Goal: Task Accomplishment & Management: Use online tool/utility

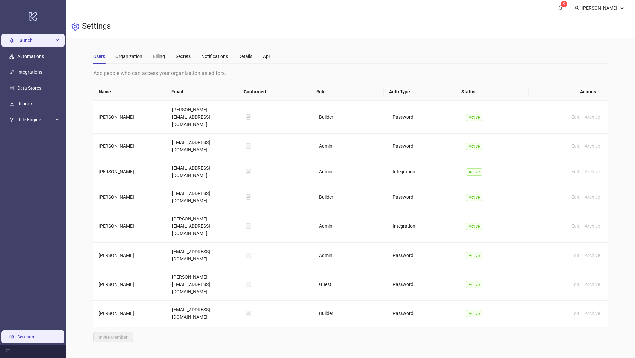
click at [37, 36] on span "Launch" at bounding box center [35, 40] width 36 height 13
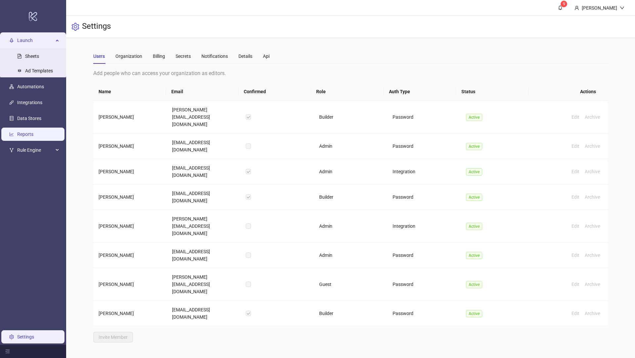
click at [32, 132] on link "Reports" at bounding box center [25, 134] width 16 height 5
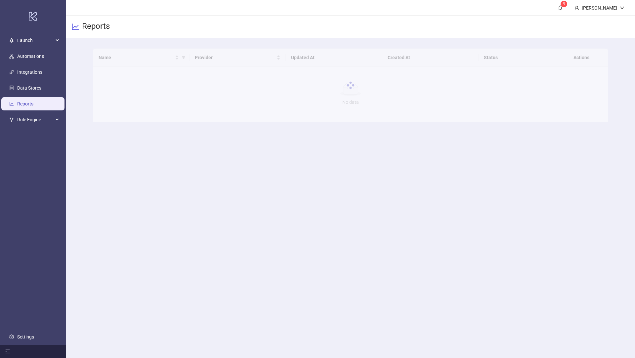
click at [142, 58] on div at bounding box center [350, 85] width 515 height 73
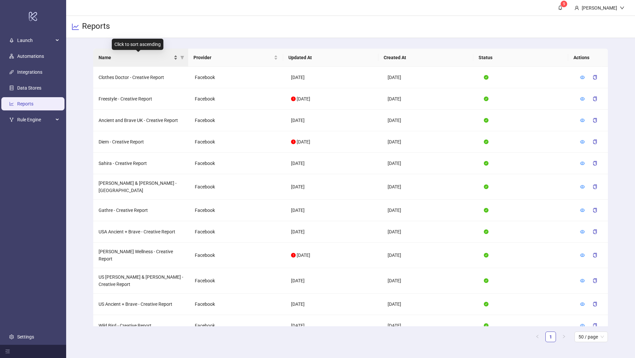
click at [141, 60] on span "Name" at bounding box center [136, 57] width 74 height 7
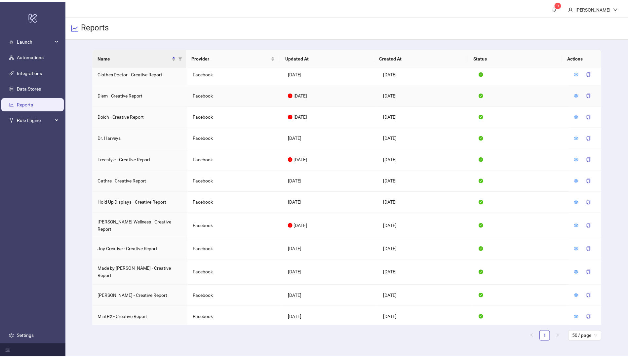
scroll to position [202, 0]
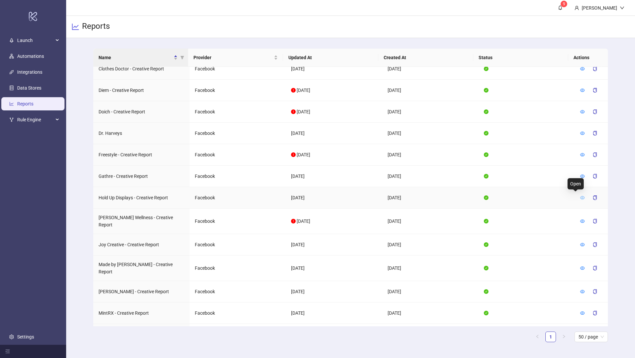
click at [580, 195] on icon "eye" at bounding box center [582, 197] width 5 height 5
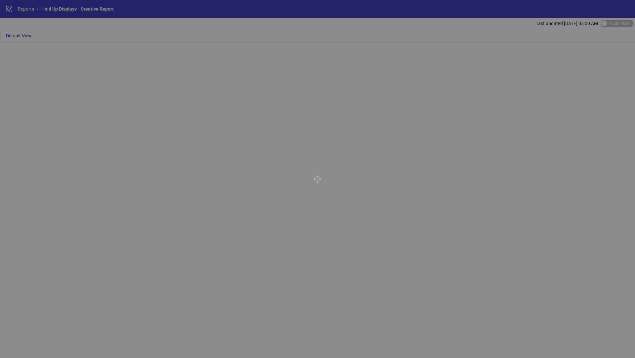
click at [613, 23] on div at bounding box center [317, 179] width 635 height 358
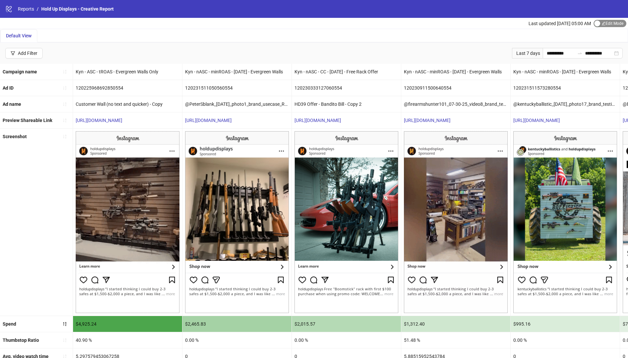
click at [607, 24] on span "Edit Mode Edit Mode" at bounding box center [610, 23] width 33 height 7
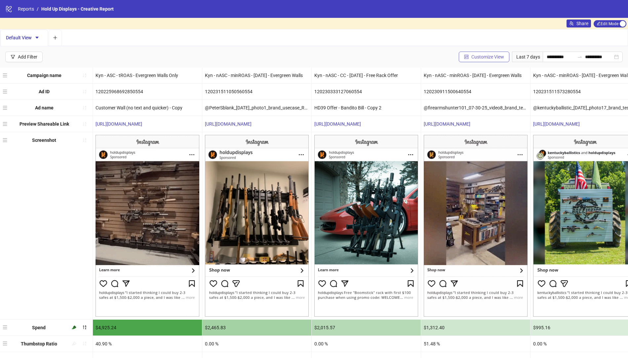
click at [481, 54] on span "Customize View" at bounding box center [488, 56] width 33 height 5
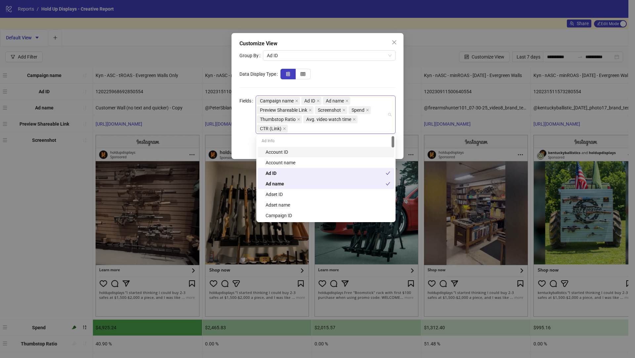
click at [306, 125] on div "Campaign name Ad ID Ad name Preview Shareable Link Screenshot Spend Thumbstop R…" at bounding box center [322, 114] width 130 height 37
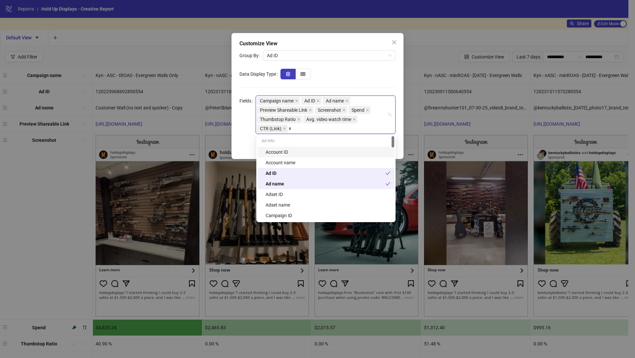
type input "**"
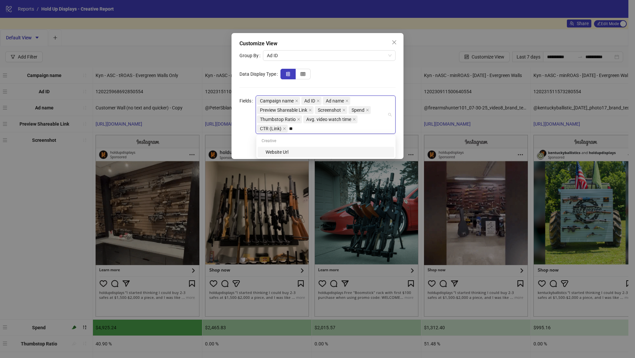
click at [302, 150] on div "Website Url" at bounding box center [328, 151] width 125 height 7
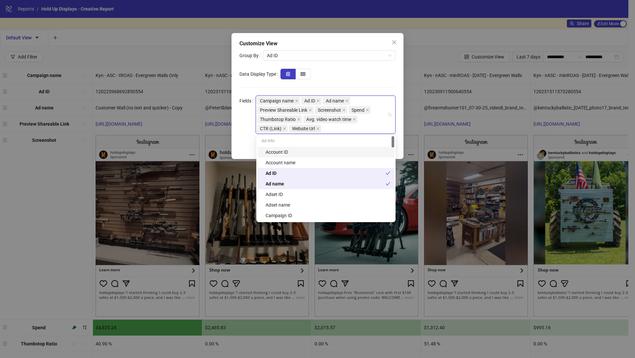
click at [380, 79] on form "Group By Ad ID Data Display Type Fields Campaign name Ad ID Ad name Preview Sha…" at bounding box center [317, 92] width 156 height 84
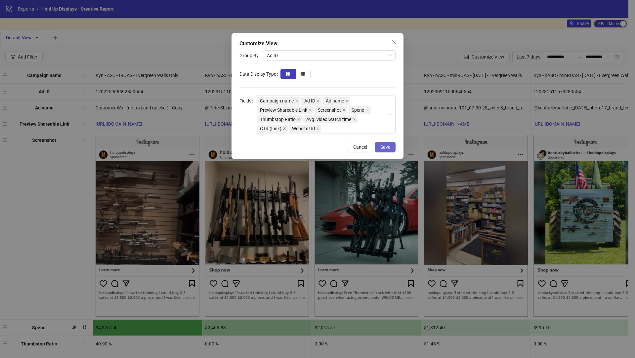
click at [388, 146] on span "Save" at bounding box center [385, 147] width 10 height 5
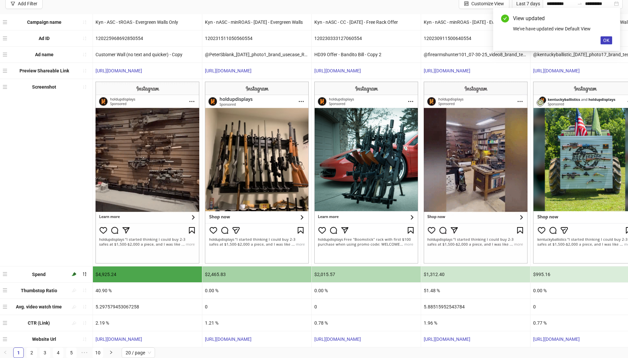
scroll to position [58, 0]
